Goal: Book appointment/travel/reservation

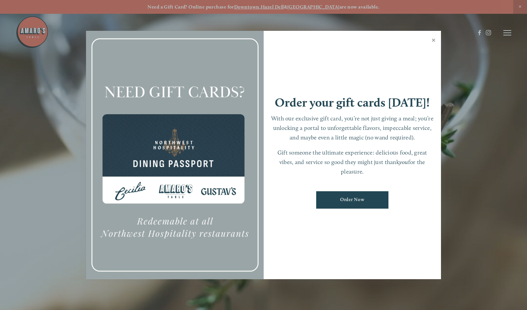
click at [435, 38] on link "Close" at bounding box center [433, 41] width 13 height 18
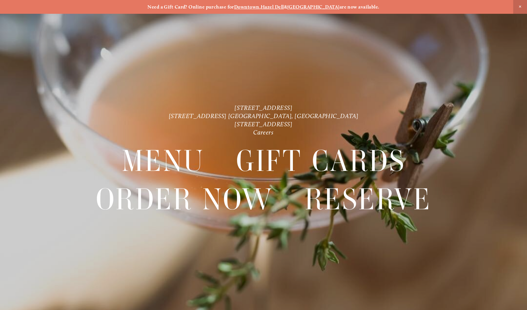
scroll to position [14, 0]
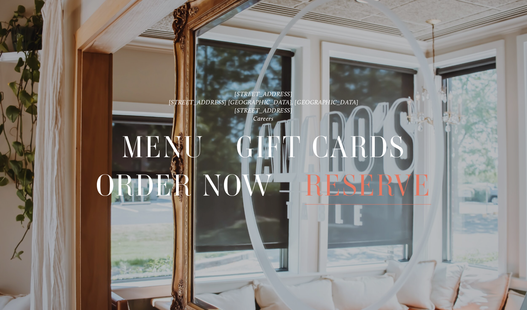
click at [385, 189] on span "Reserve" at bounding box center [368, 185] width 127 height 38
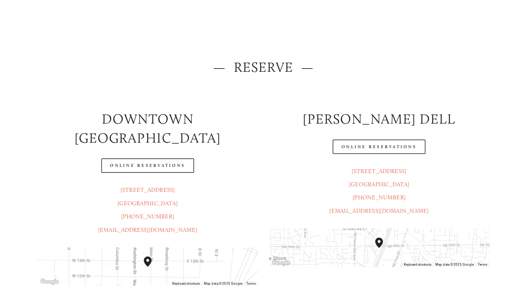
scroll to position [66, 0]
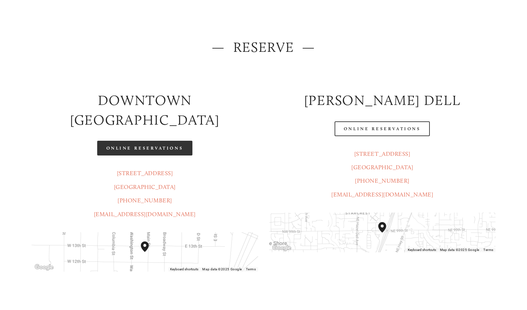
click at [124, 141] on link "Online Reservations" at bounding box center [144, 148] width 95 height 15
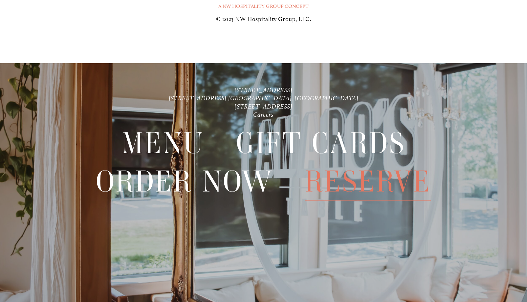
scroll to position [1051, 0]
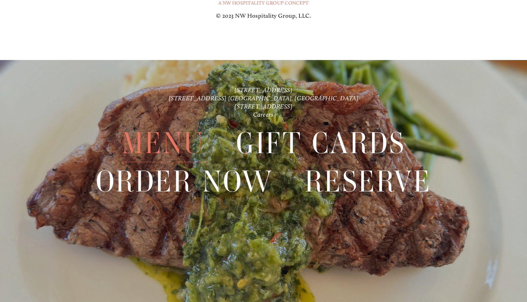
click at [188, 144] on span "Menu" at bounding box center [163, 143] width 83 height 38
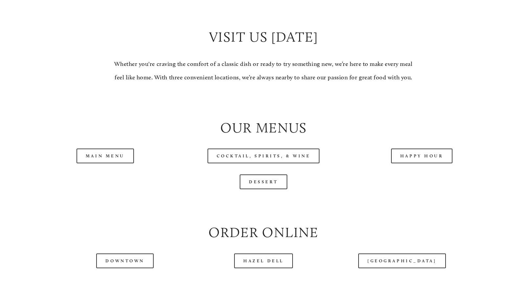
scroll to position [591, 0]
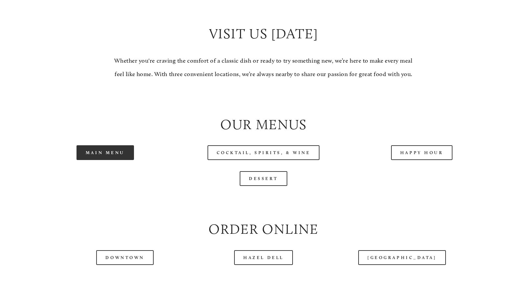
click at [98, 160] on link "Main Menu" at bounding box center [105, 152] width 57 height 15
